Goal: Task Accomplishment & Management: Manage account settings

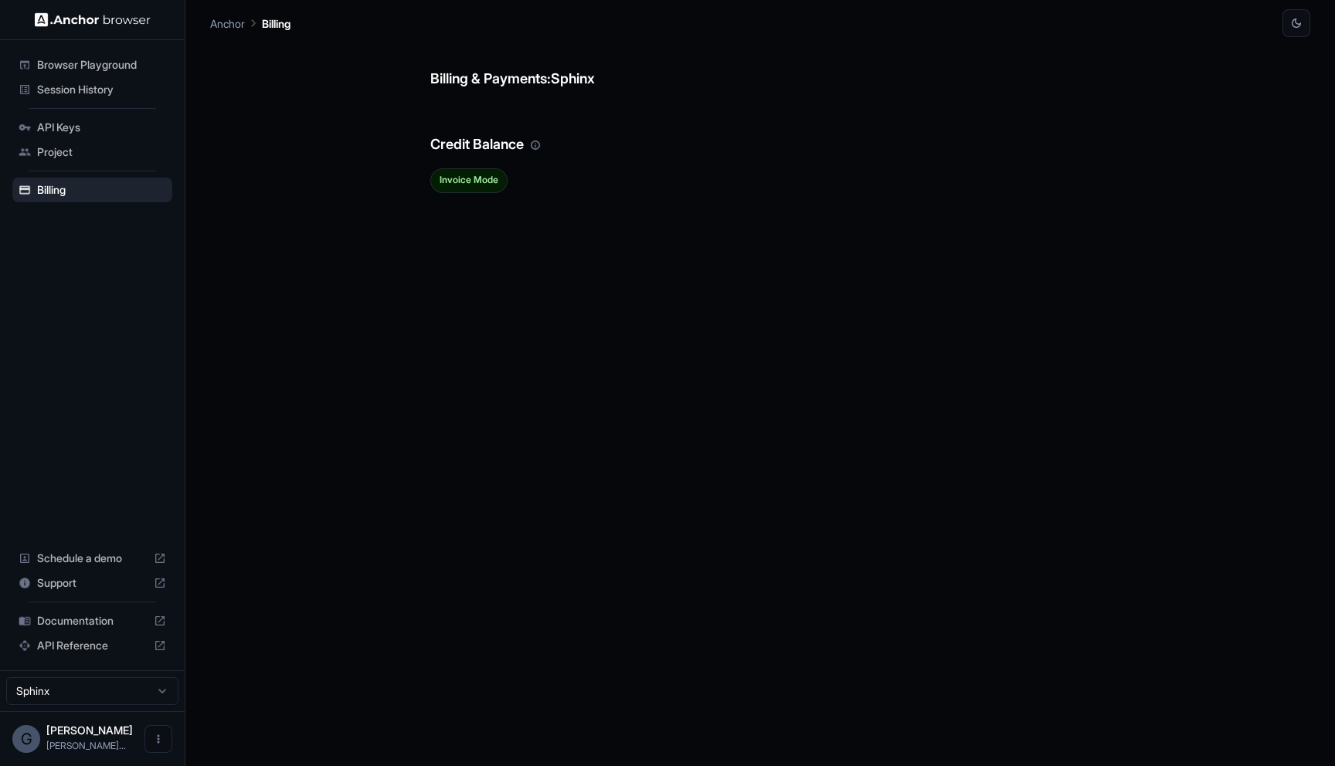
click at [118, 90] on span "Session History" at bounding box center [101, 89] width 129 height 15
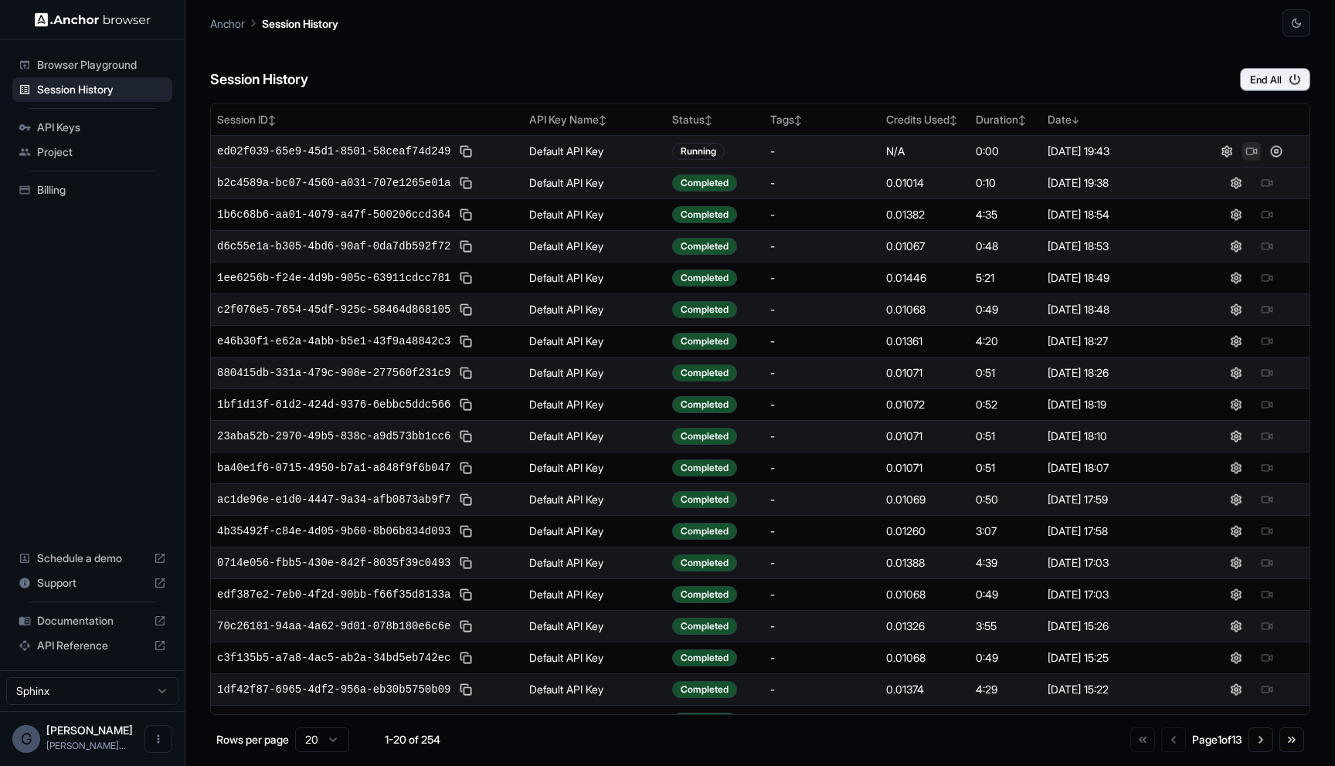
click at [1250, 151] on button at bounding box center [1251, 151] width 19 height 19
click at [1247, 150] on button at bounding box center [1251, 151] width 19 height 19
click at [551, 53] on div "Session History End All" at bounding box center [760, 64] width 1100 height 54
click at [558, 52] on div "Session History End All" at bounding box center [760, 64] width 1100 height 54
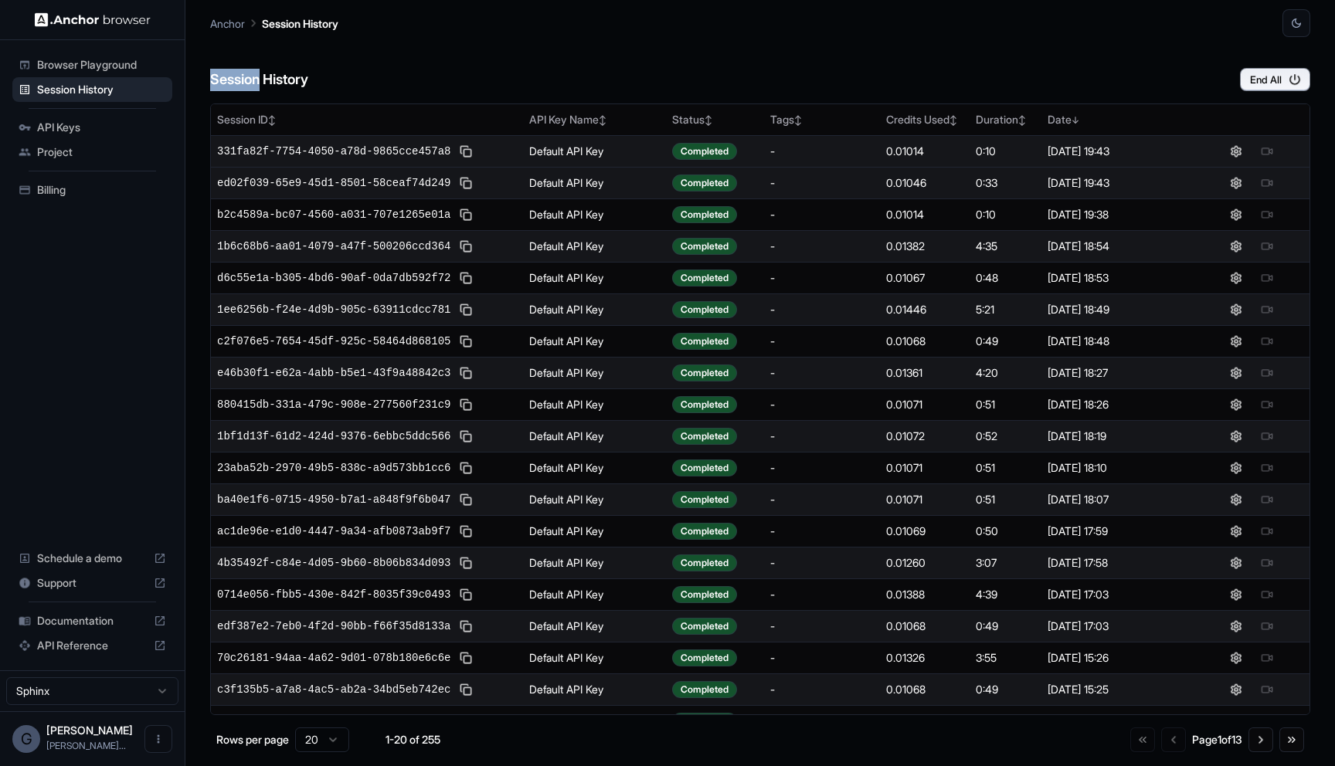
click at [558, 52] on div "Session History End All" at bounding box center [760, 64] width 1100 height 54
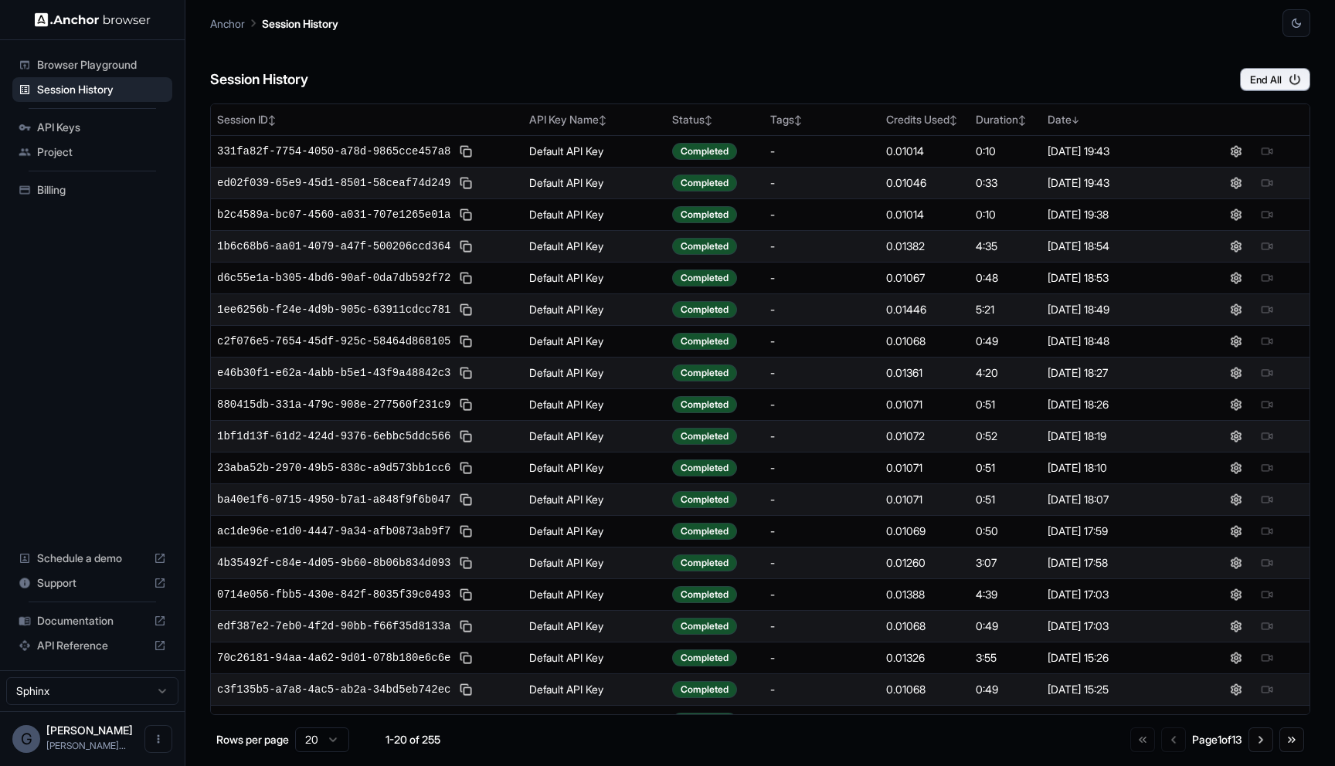
click at [533, 46] on div "Session History End All" at bounding box center [760, 64] width 1100 height 54
click at [619, 60] on div "Session History End All" at bounding box center [760, 64] width 1100 height 54
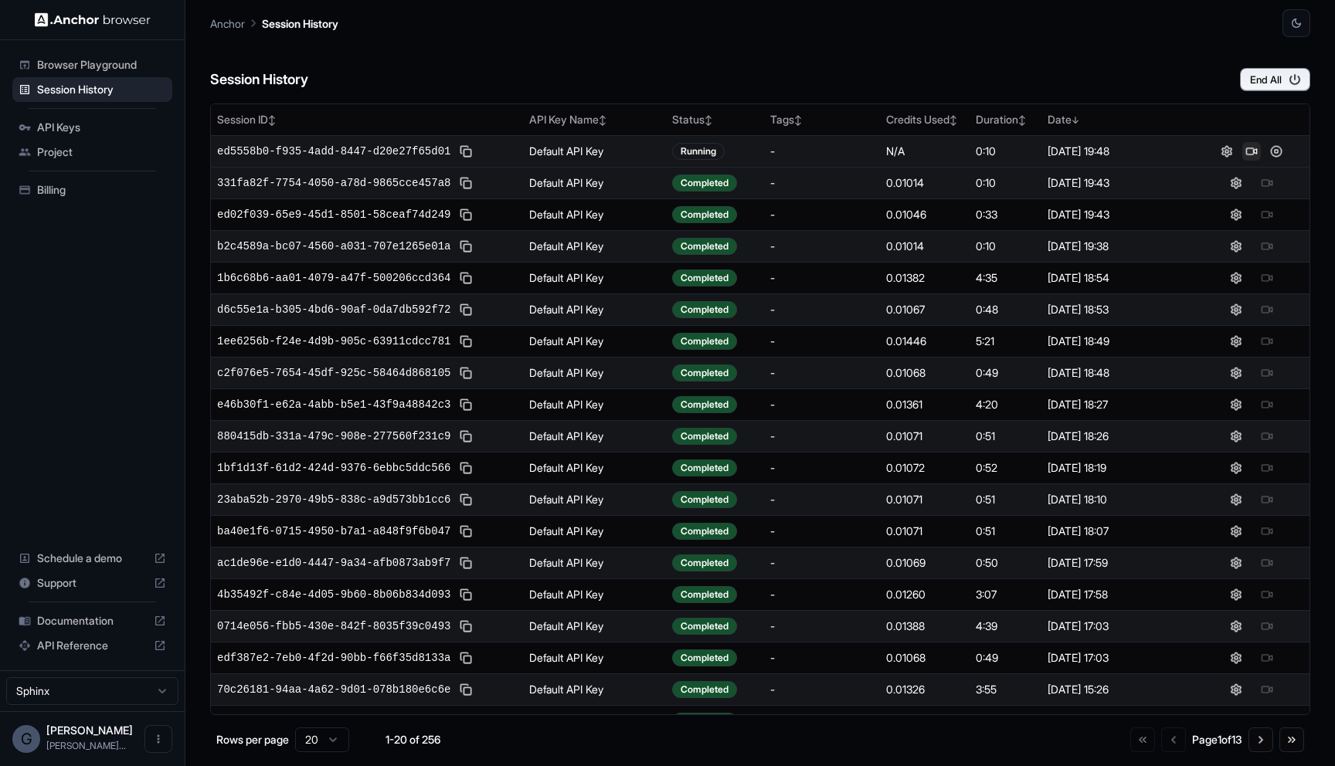
click at [1252, 149] on button at bounding box center [1251, 151] width 19 height 19
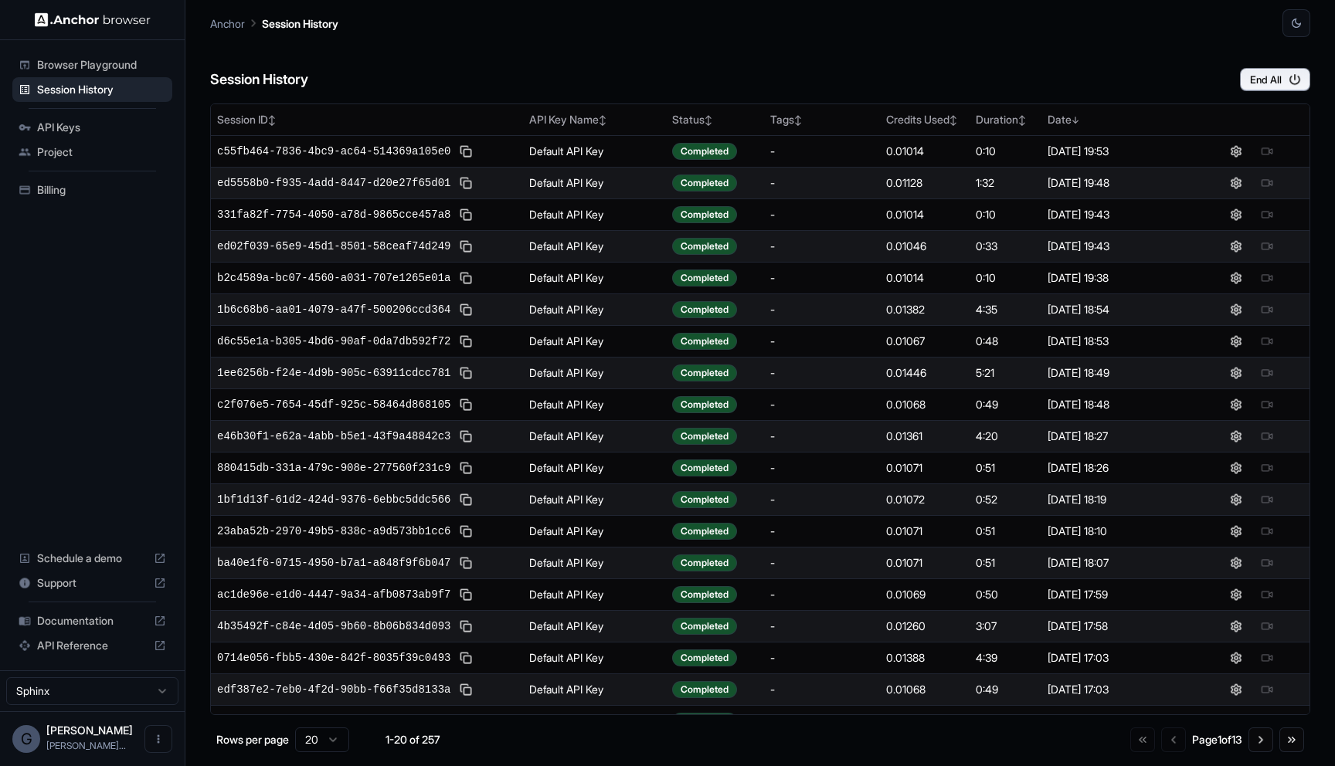
click at [1137, 41] on div "Session History End All" at bounding box center [760, 64] width 1100 height 54
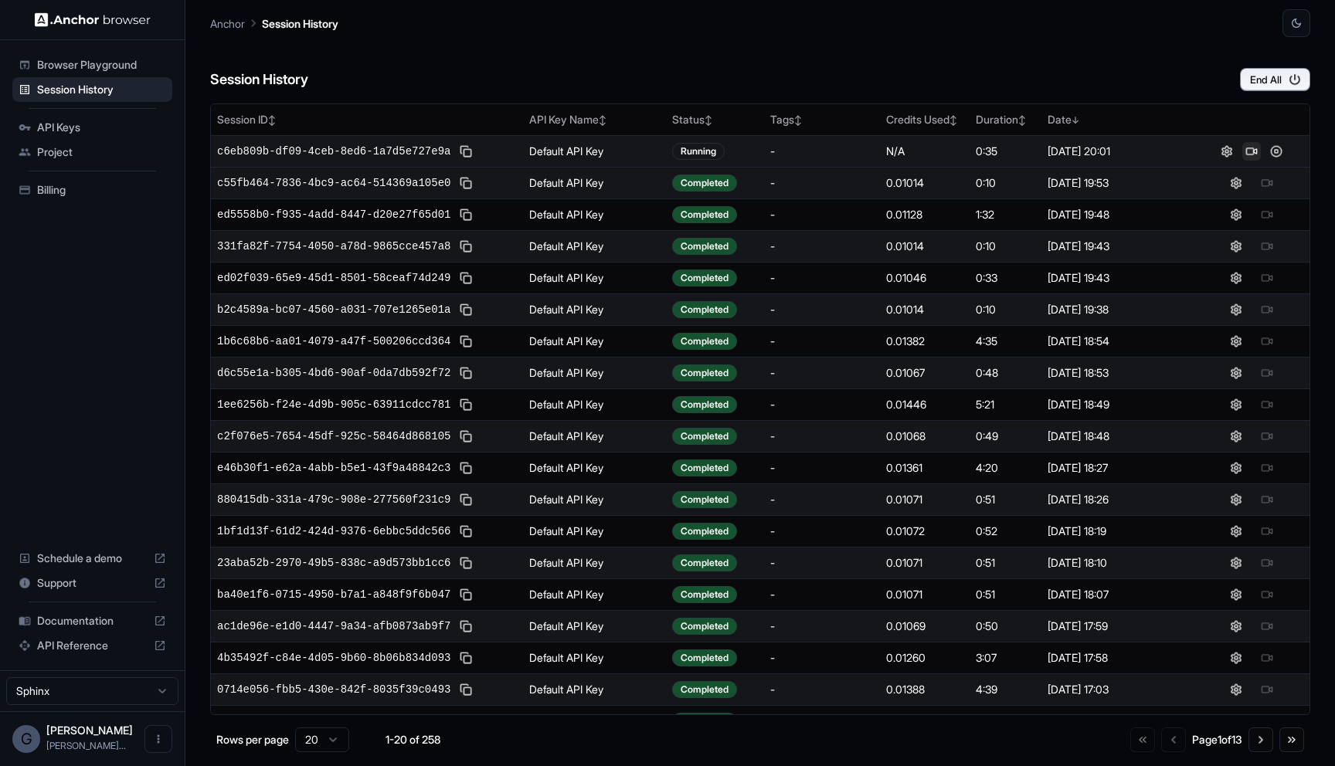
click at [1252, 152] on button at bounding box center [1251, 151] width 19 height 19
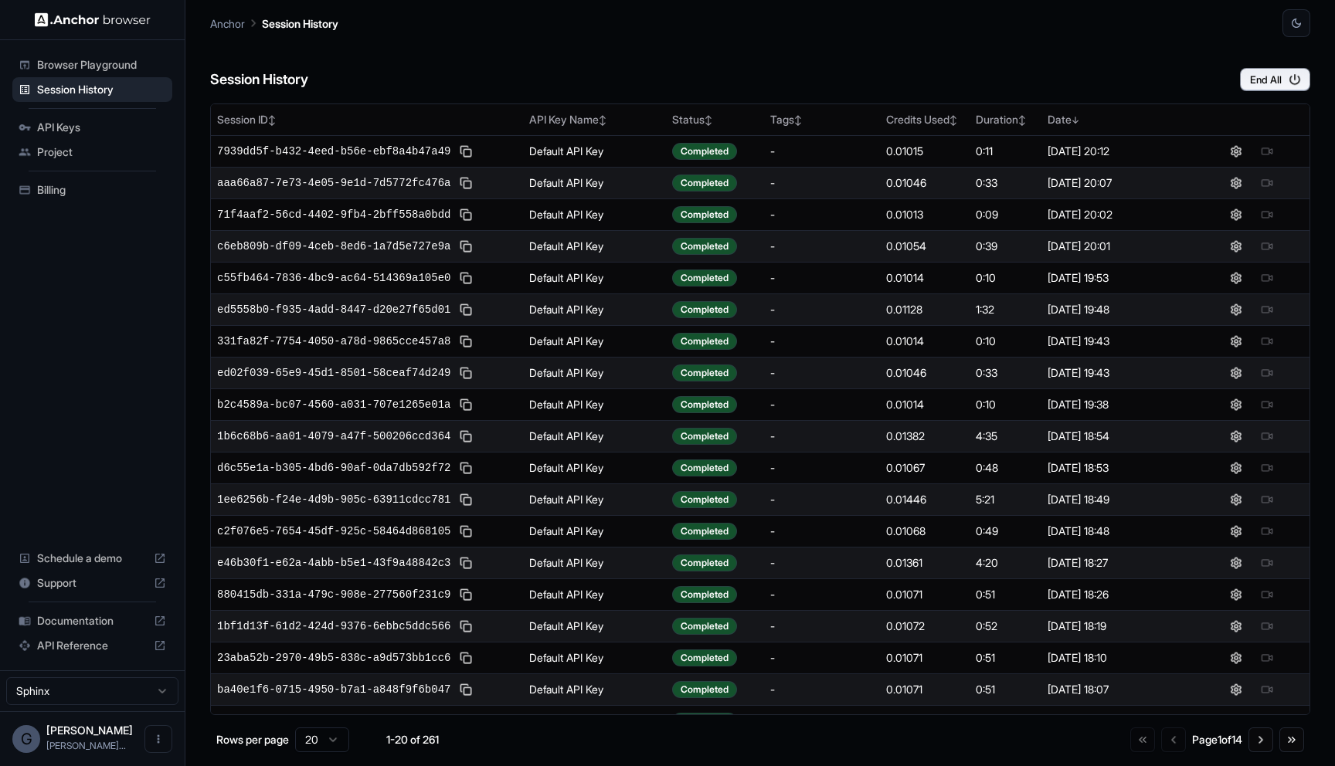
click at [694, 42] on div "Session History End All" at bounding box center [760, 64] width 1100 height 54
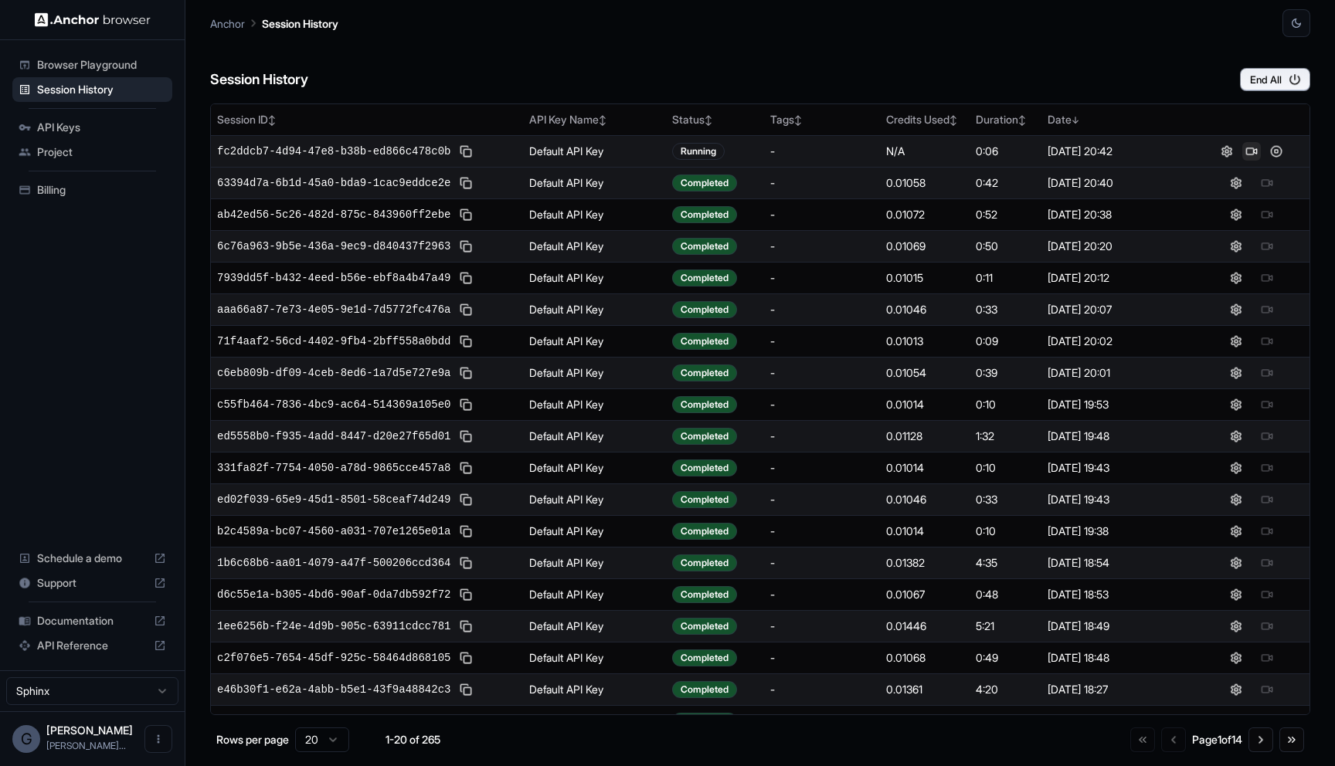
click at [1250, 151] on button at bounding box center [1251, 151] width 19 height 19
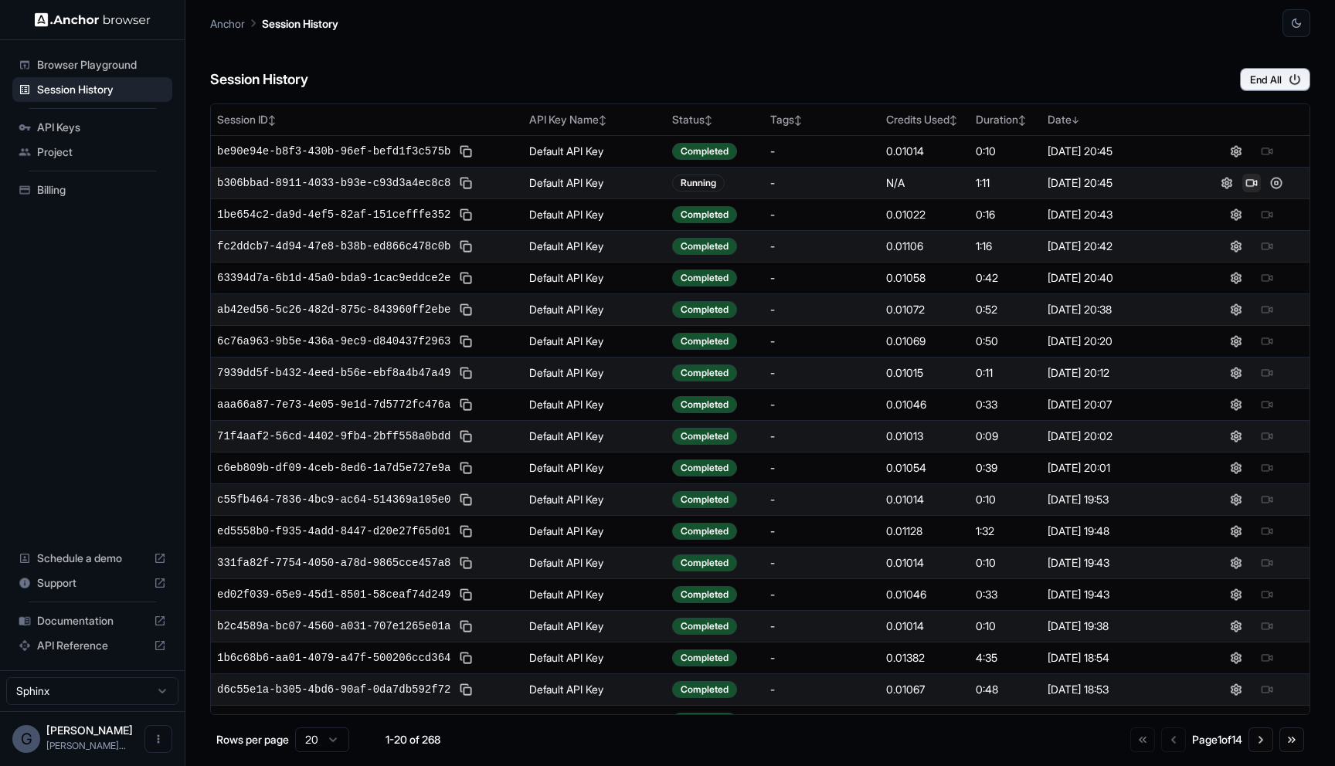
click at [1255, 185] on button at bounding box center [1251, 183] width 19 height 19
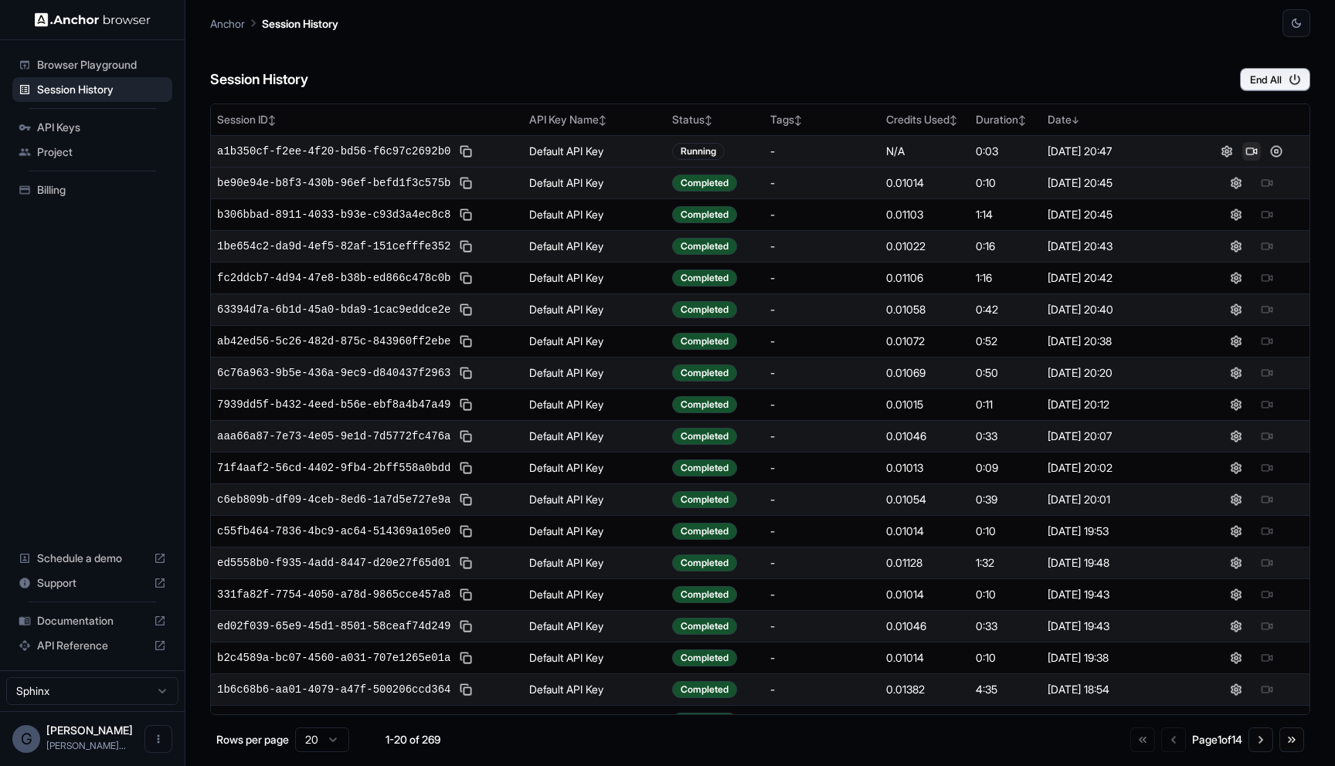
click at [1247, 148] on button at bounding box center [1251, 151] width 19 height 19
click at [967, 37] on div "Session History End All" at bounding box center [760, 64] width 1100 height 54
click at [1254, 149] on button at bounding box center [1251, 151] width 19 height 19
click at [1199, 95] on div "Session History End All Session ID ↕ API Key Name ↕ Status ↕ Tags ↕ Credits Use…" at bounding box center [760, 401] width 1100 height 729
click at [1255, 152] on button at bounding box center [1251, 151] width 19 height 19
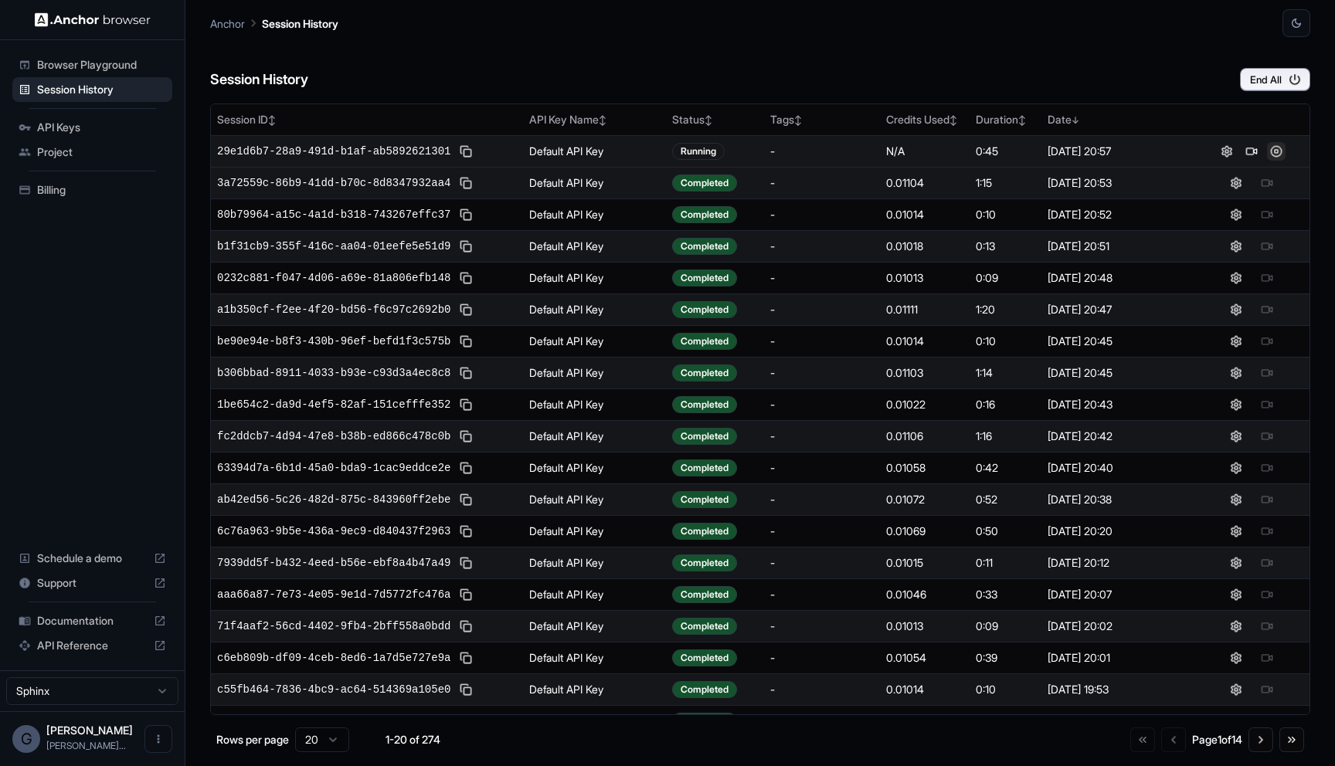
click at [1277, 148] on button at bounding box center [1276, 151] width 19 height 19
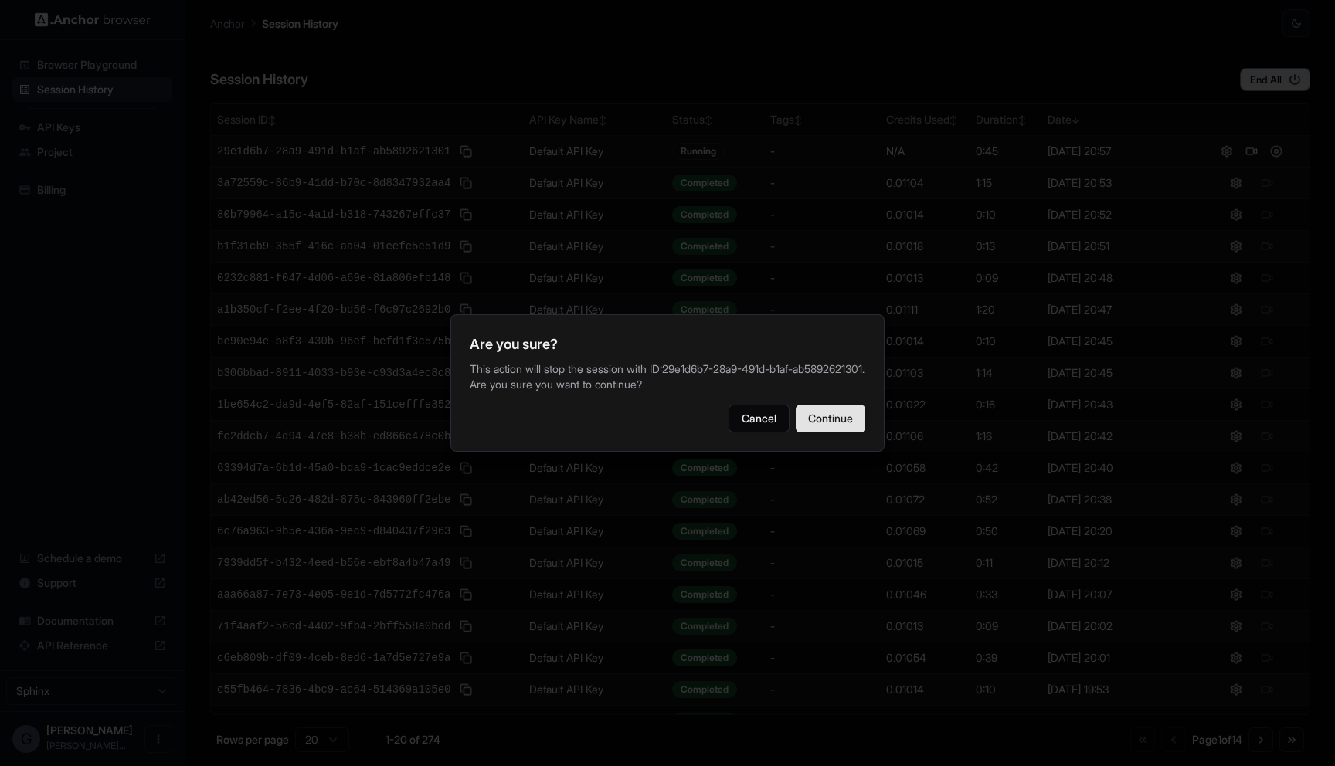
click at [843, 431] on button "Continue" at bounding box center [831, 419] width 70 height 28
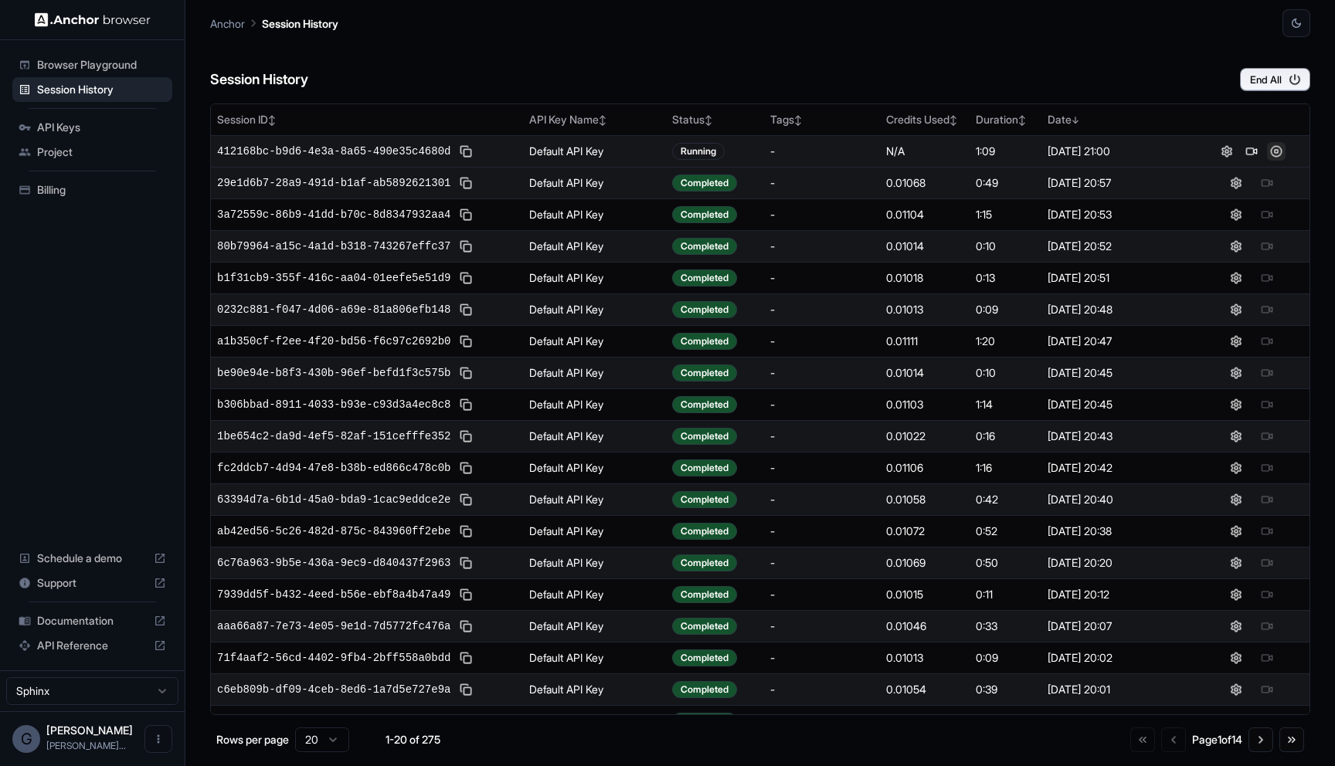
click at [1279, 151] on button at bounding box center [1276, 151] width 19 height 19
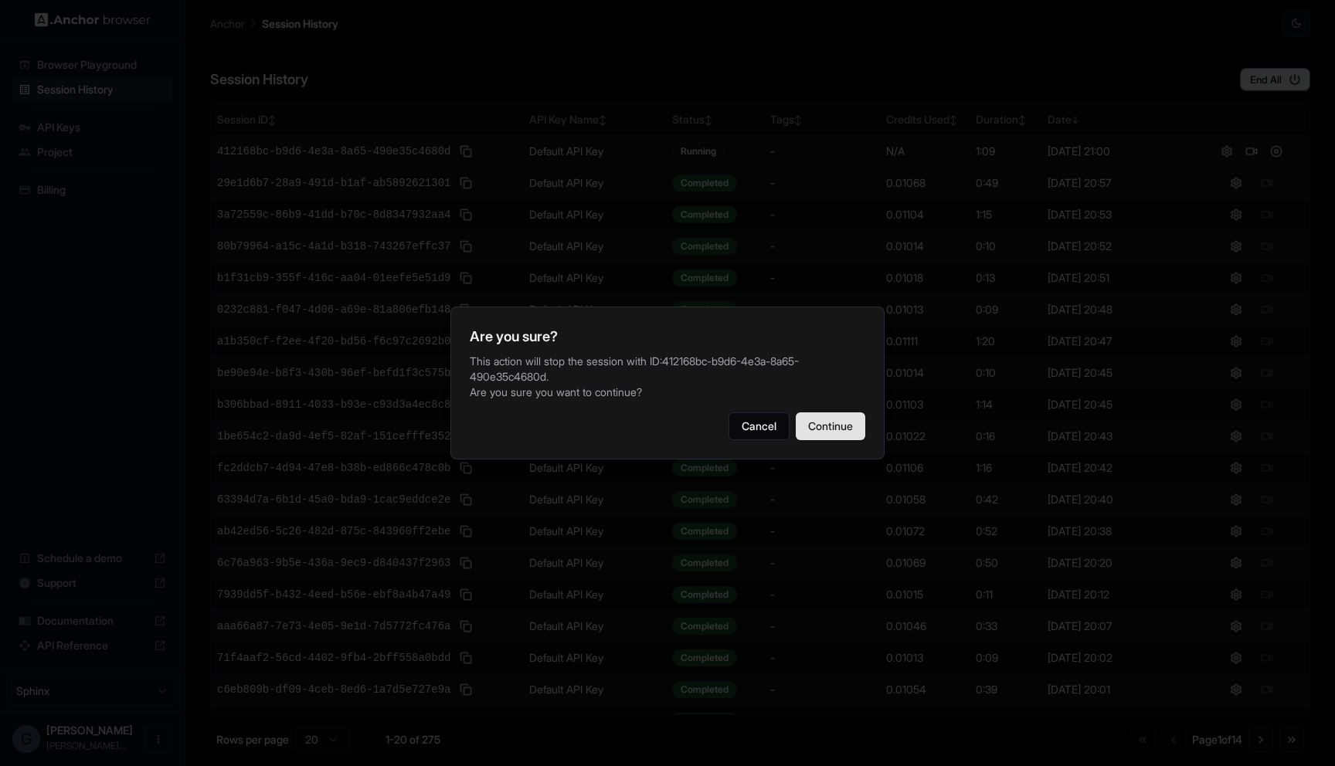
click at [842, 413] on button "Continue" at bounding box center [831, 426] width 70 height 28
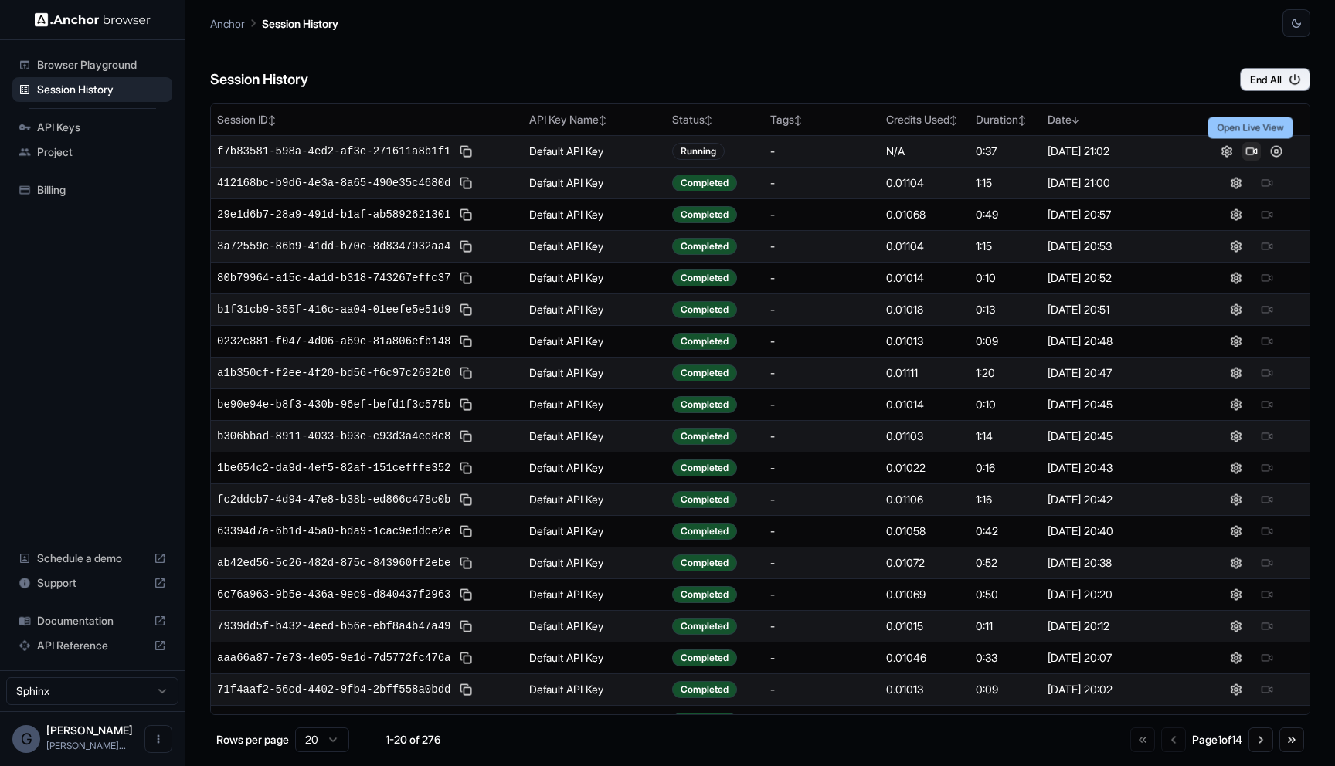
click at [1250, 148] on button at bounding box center [1251, 151] width 19 height 19
click at [1252, 151] on button at bounding box center [1251, 151] width 19 height 19
click at [1249, 151] on button at bounding box center [1251, 151] width 19 height 19
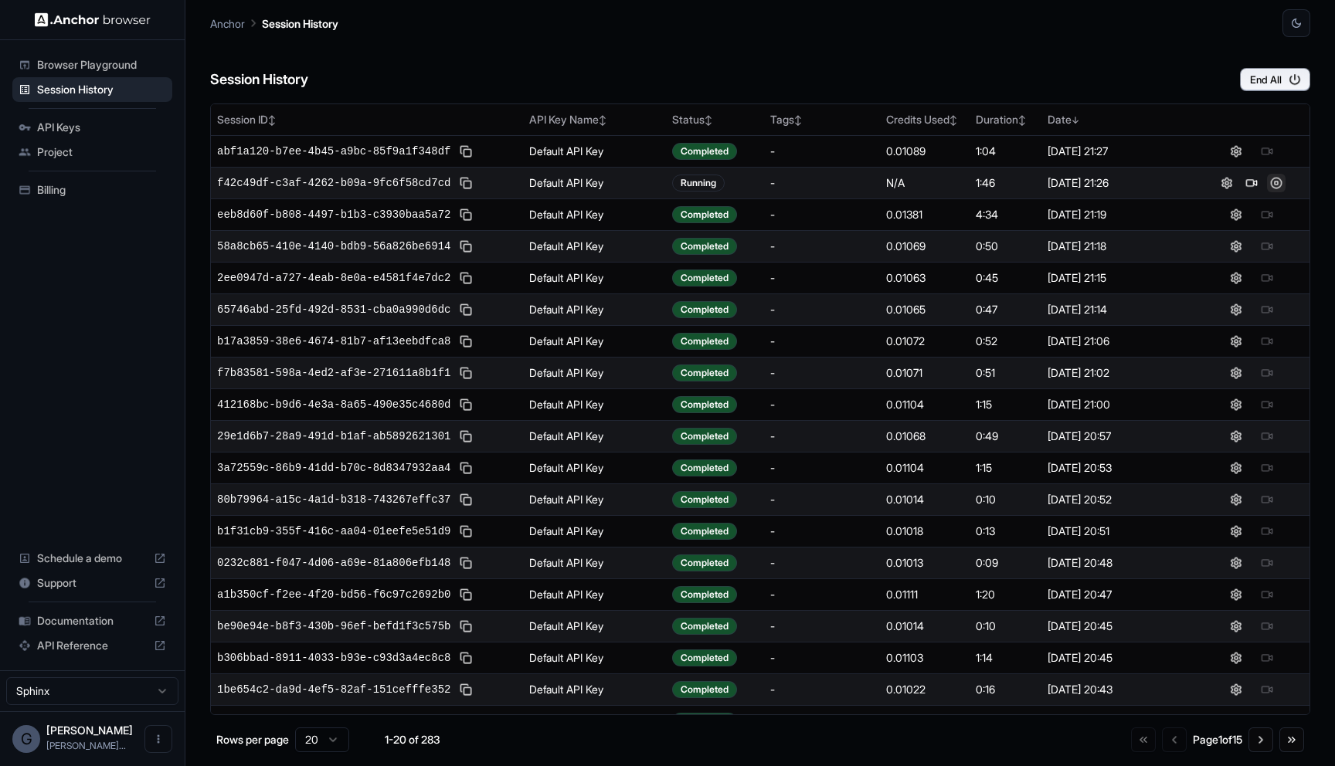
click at [1278, 185] on button at bounding box center [1276, 183] width 19 height 19
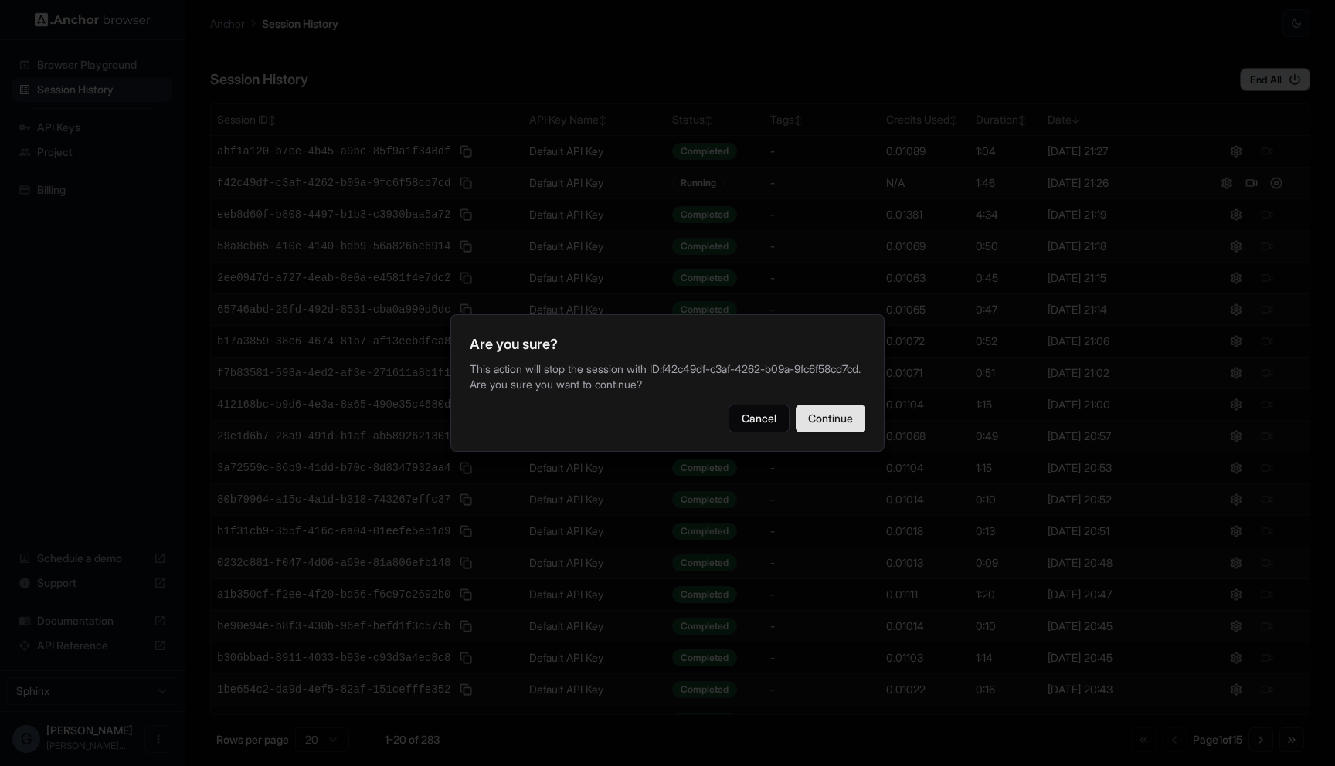
click at [840, 433] on button "Continue" at bounding box center [831, 419] width 70 height 28
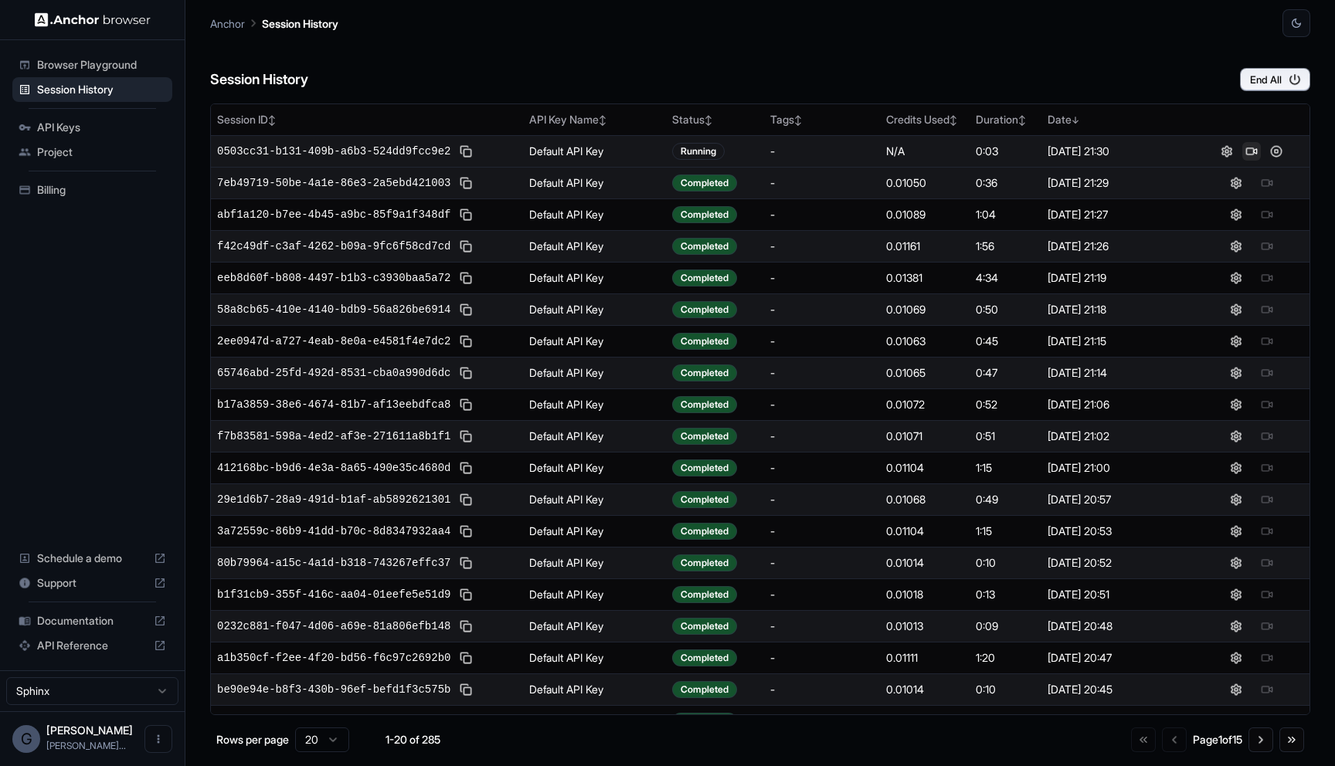
click at [1254, 146] on button at bounding box center [1251, 151] width 19 height 19
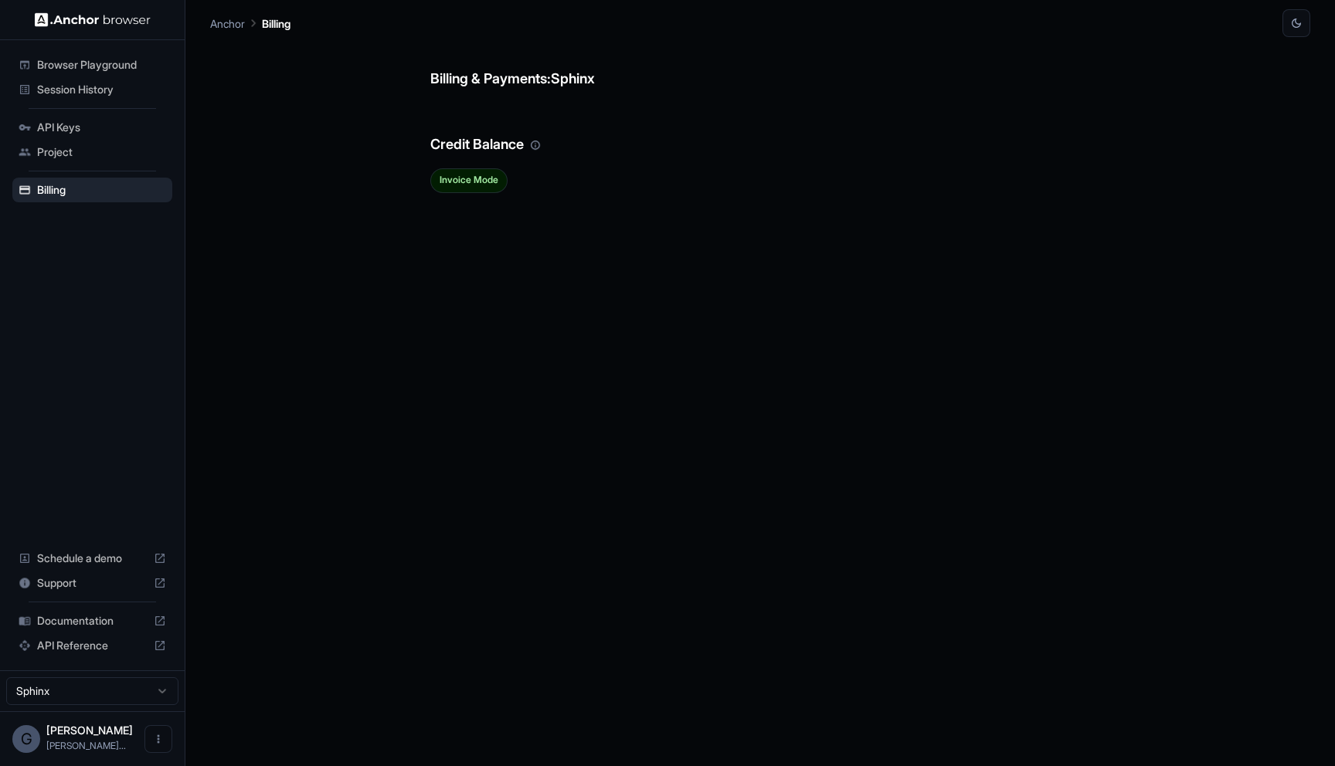
click at [122, 85] on span "Session History" at bounding box center [101, 89] width 129 height 15
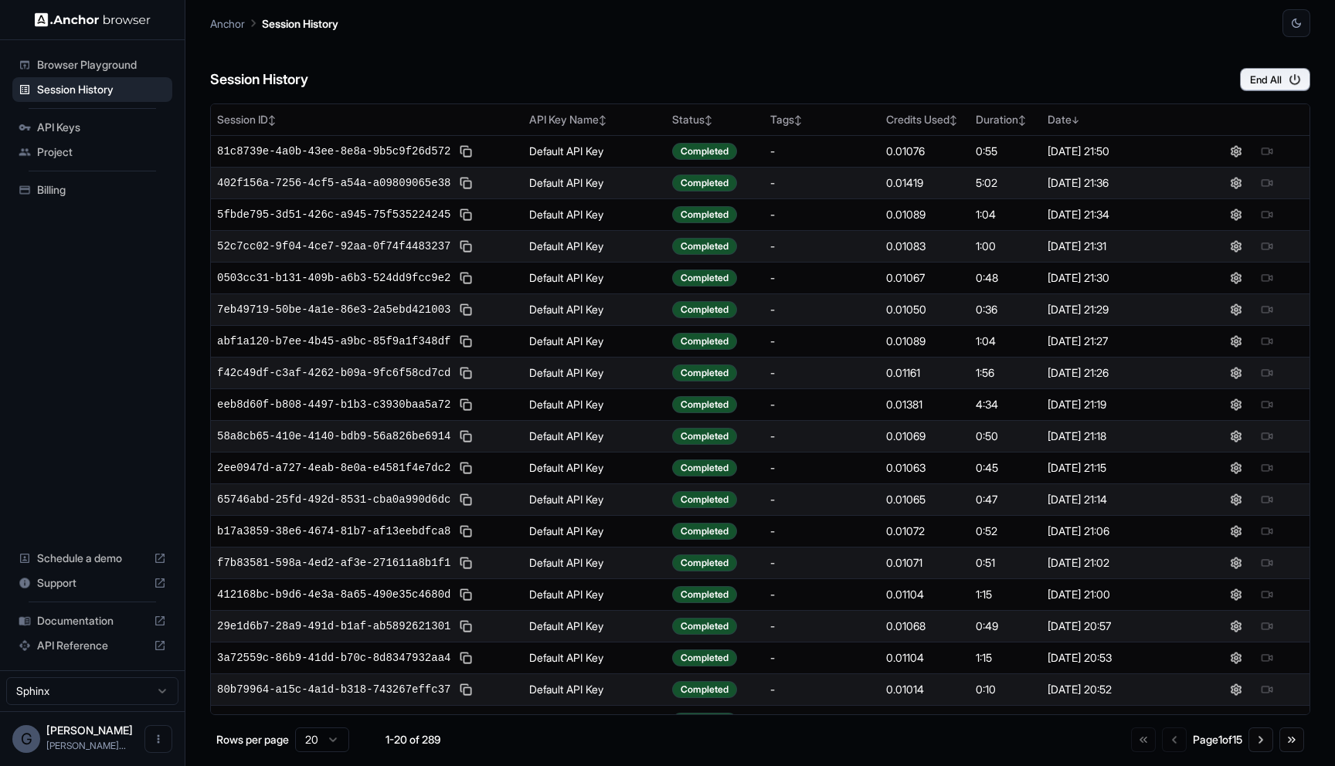
click at [1108, 42] on div "Session History End All" at bounding box center [760, 64] width 1100 height 54
click at [1108, 41] on div "Session History End All" at bounding box center [760, 64] width 1100 height 54
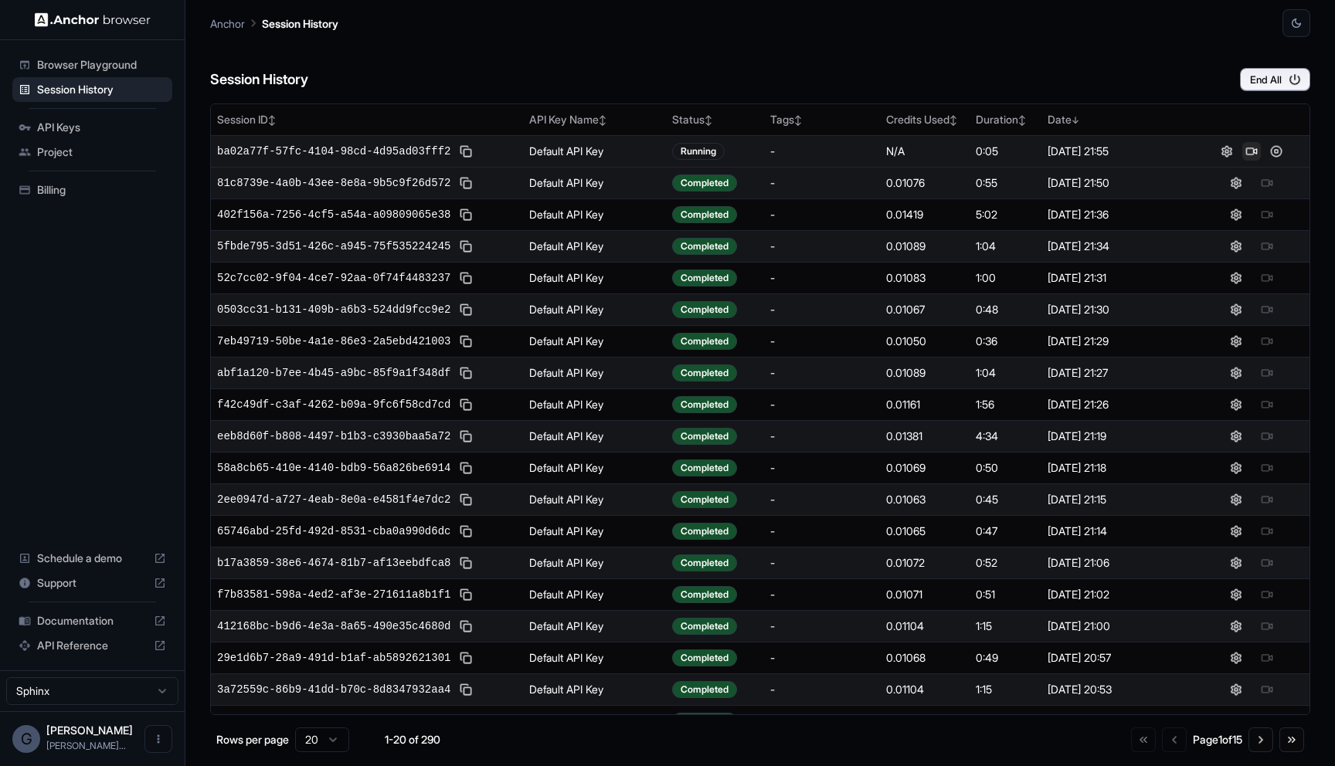
click at [1248, 146] on button at bounding box center [1251, 151] width 19 height 19
click at [1050, 63] on div "Session History End All" at bounding box center [760, 64] width 1100 height 54
click at [1251, 148] on button at bounding box center [1251, 151] width 19 height 19
